Goal: Task Accomplishment & Management: Use online tool/utility

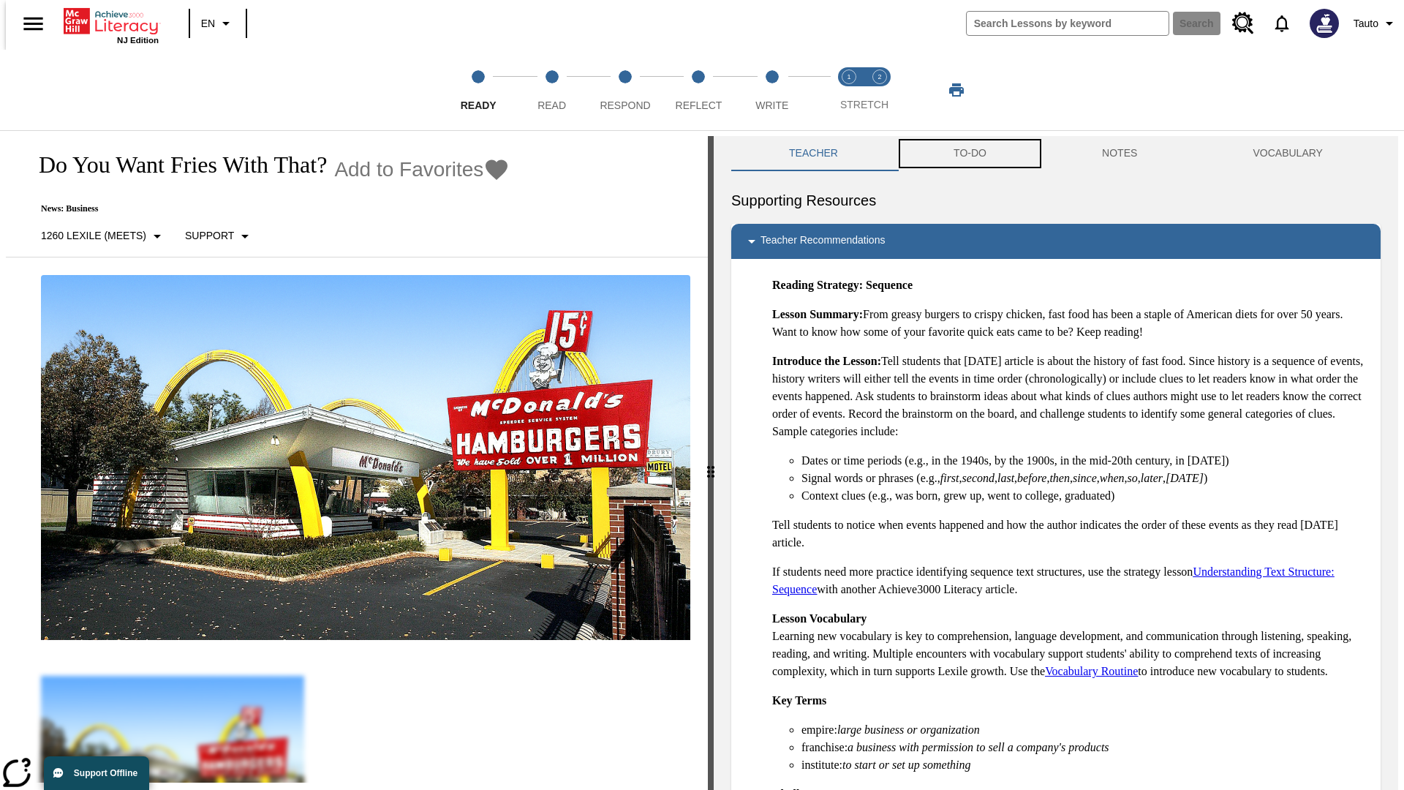
click at [969, 154] on button "TO-DO" at bounding box center [970, 153] width 148 height 35
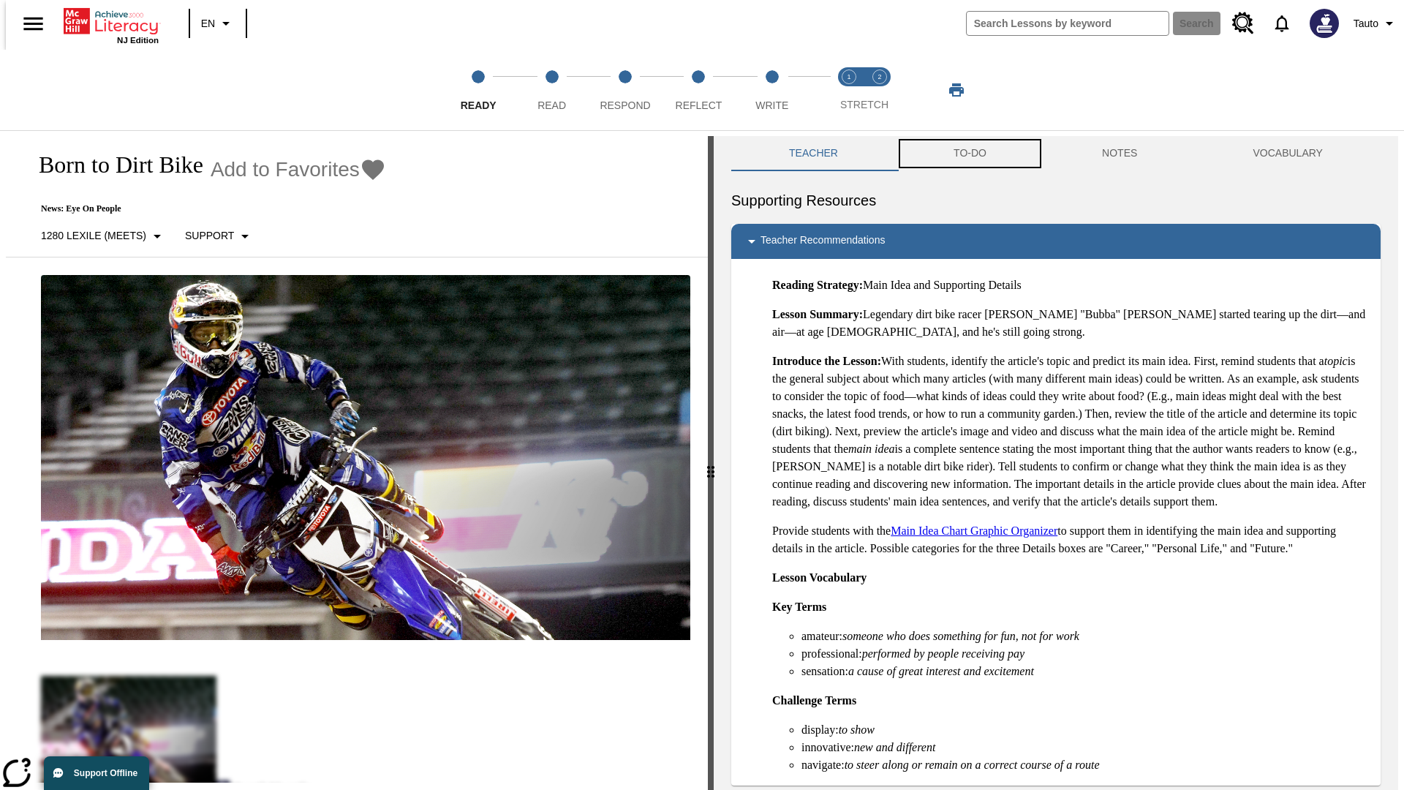
click at [969, 154] on button "TO-DO" at bounding box center [970, 153] width 148 height 35
